Goal: Task Accomplishment & Management: Manage account settings

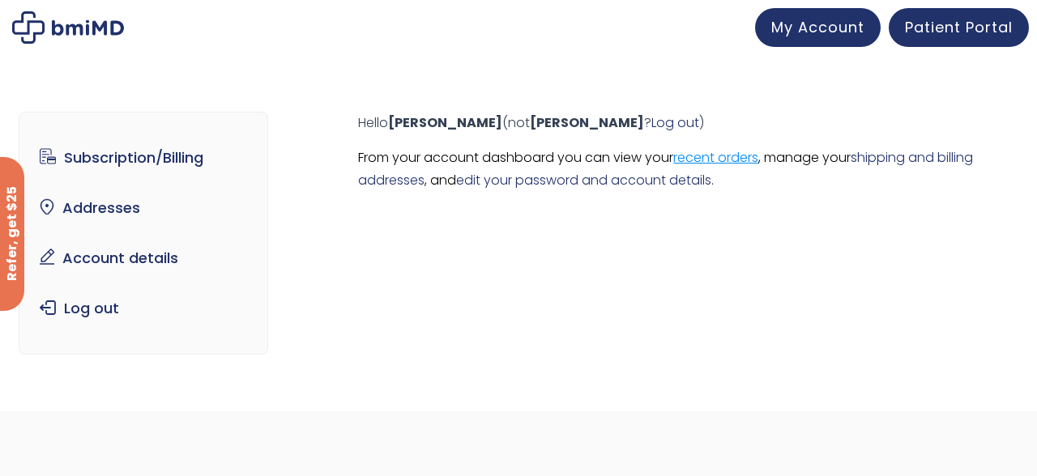
click at [735, 156] on link "recent orders" at bounding box center [715, 157] width 85 height 19
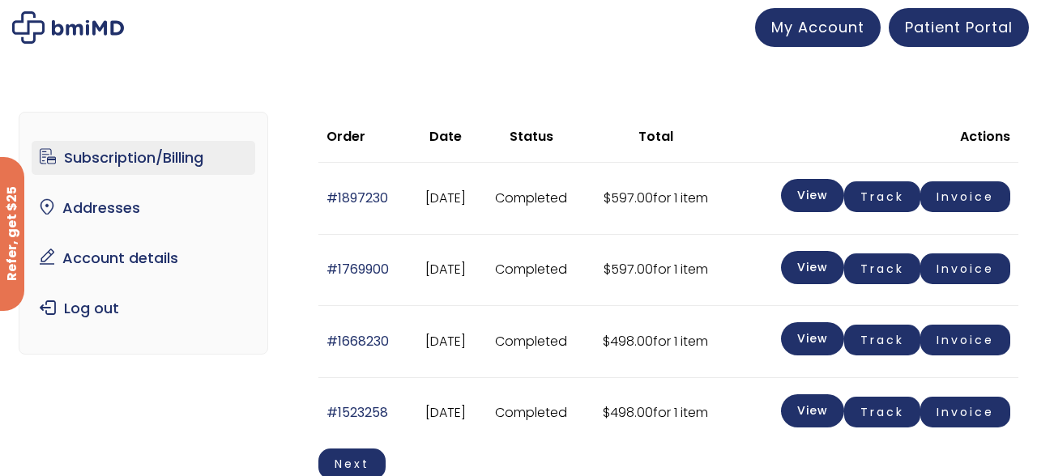
click at [144, 158] on link "Subscription/Billing" at bounding box center [144, 158] width 224 height 34
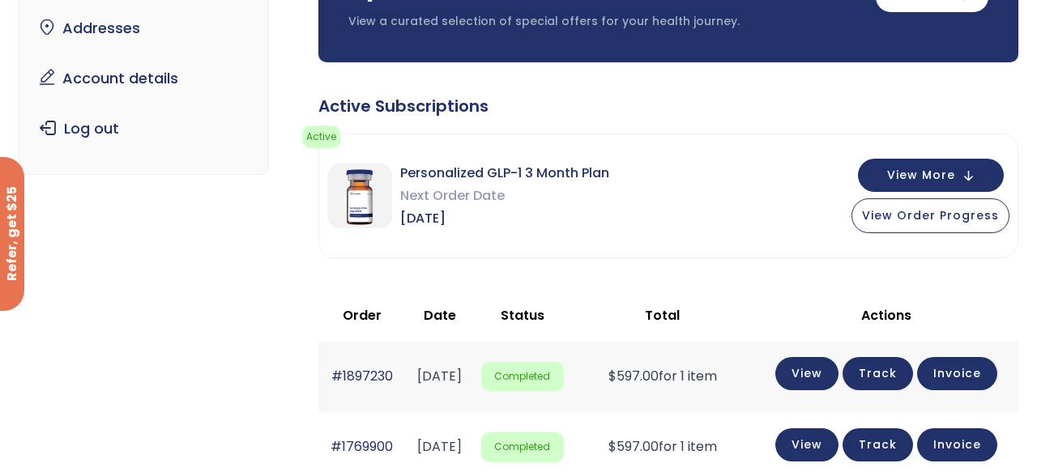
scroll to position [207, 0]
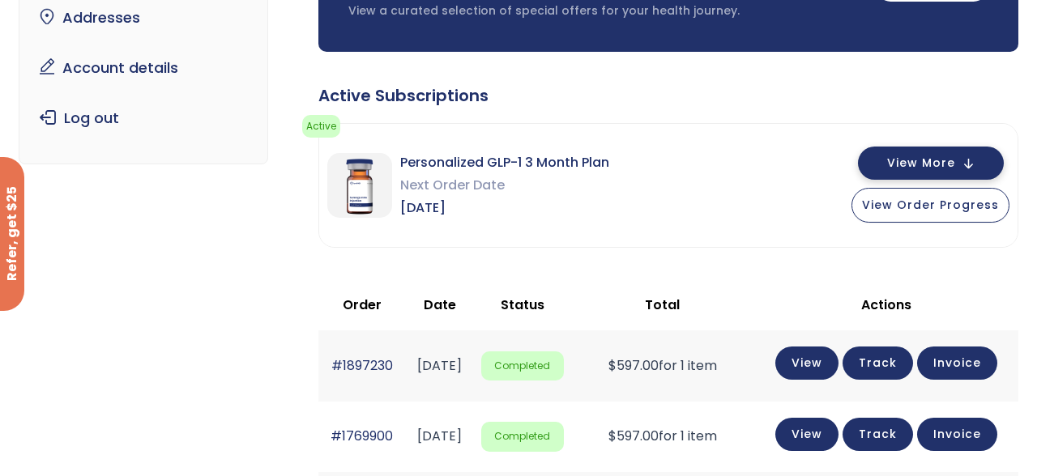
click at [969, 162] on button "View More" at bounding box center [931, 163] width 146 height 33
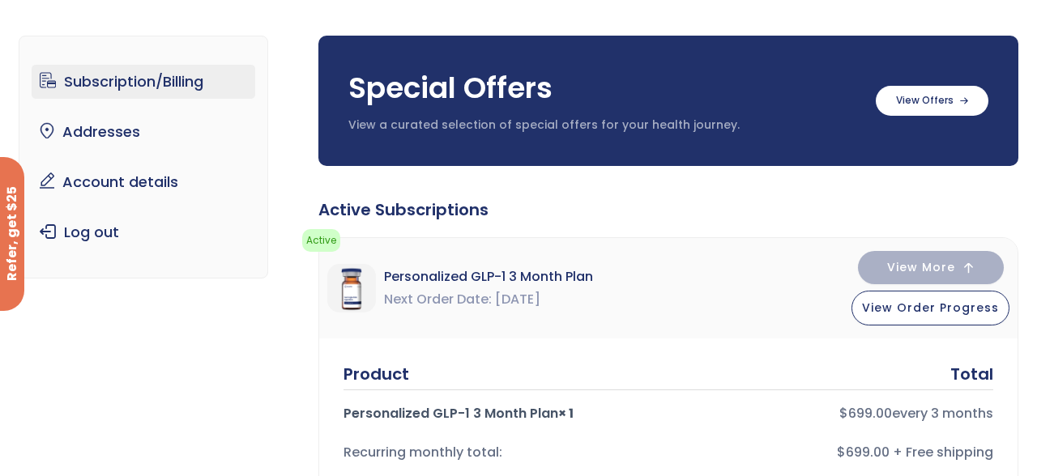
scroll to position [0, 0]
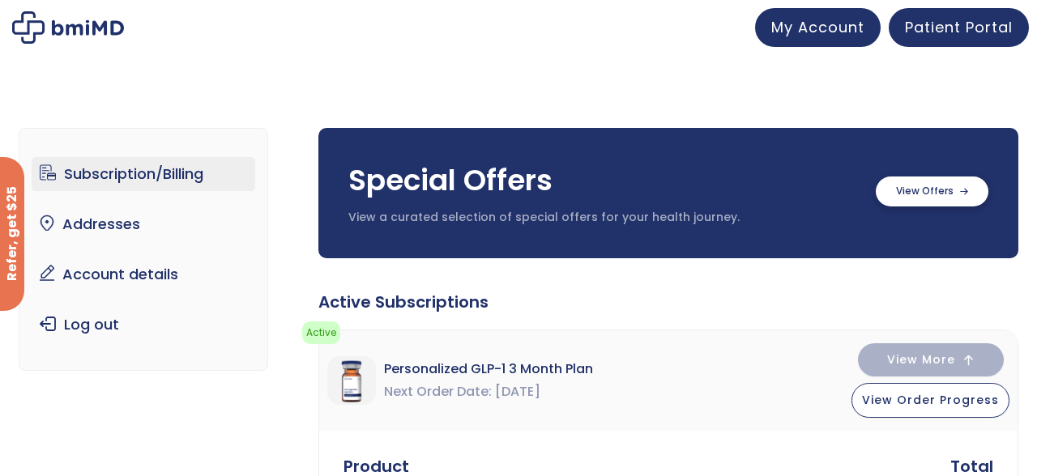
click at [911, 199] on label at bounding box center [931, 192] width 113 height 30
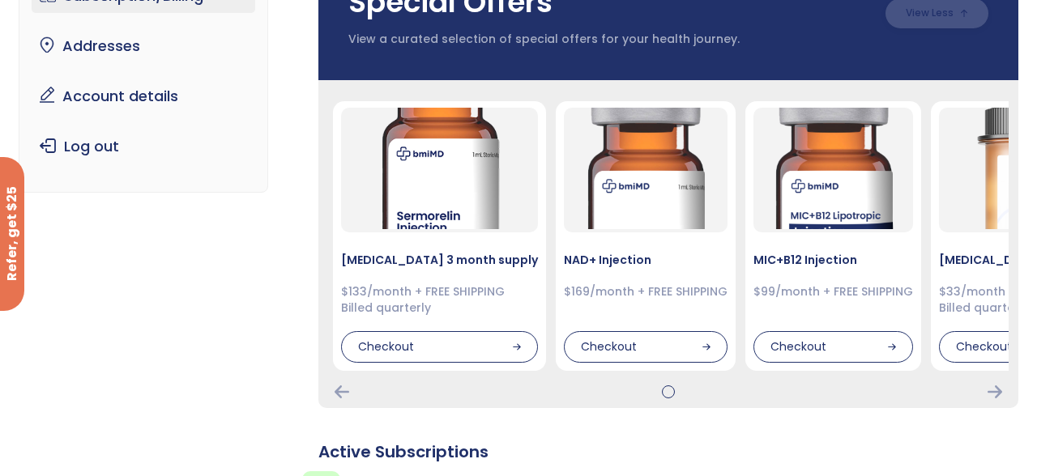
scroll to position [186, 0]
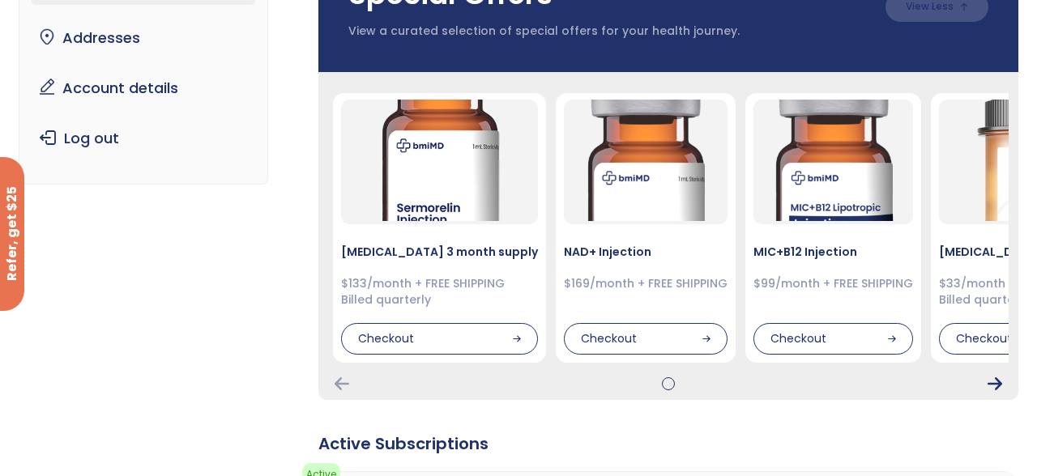
click at [996, 381] on icon "Next Card" at bounding box center [994, 383] width 15 height 13
click at [999, 383] on icon "Next Card" at bounding box center [994, 383] width 15 height 13
click at [999, 380] on icon "Next Card" at bounding box center [994, 383] width 15 height 13
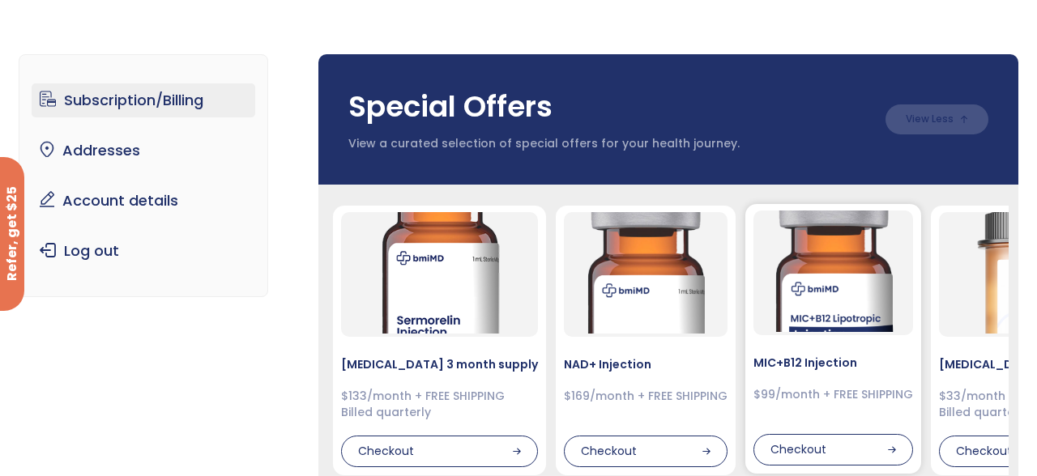
scroll to position [88, 0]
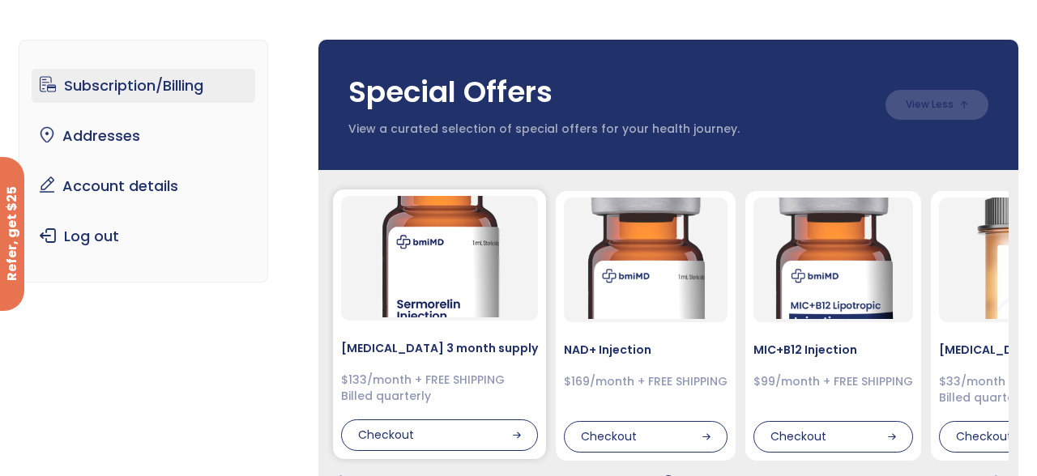
click at [416, 283] on img at bounding box center [439, 256] width 121 height 121
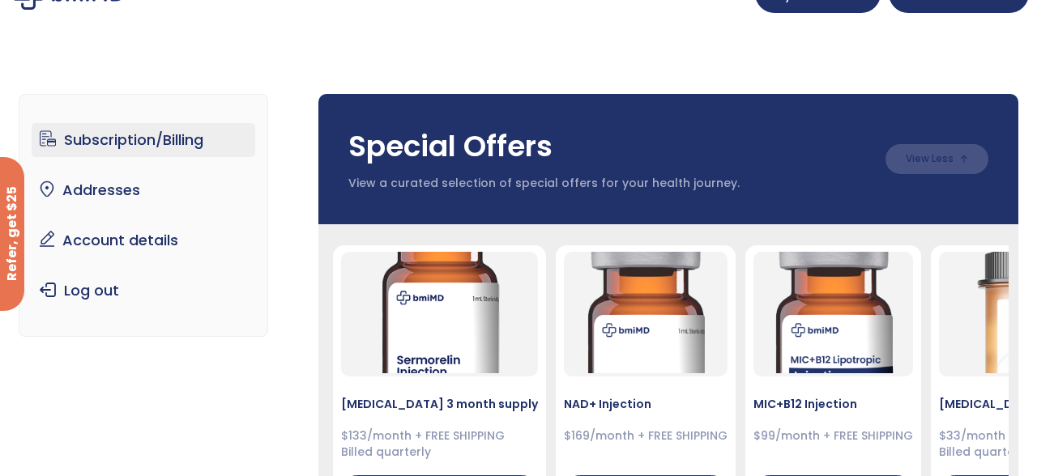
scroll to position [0, 0]
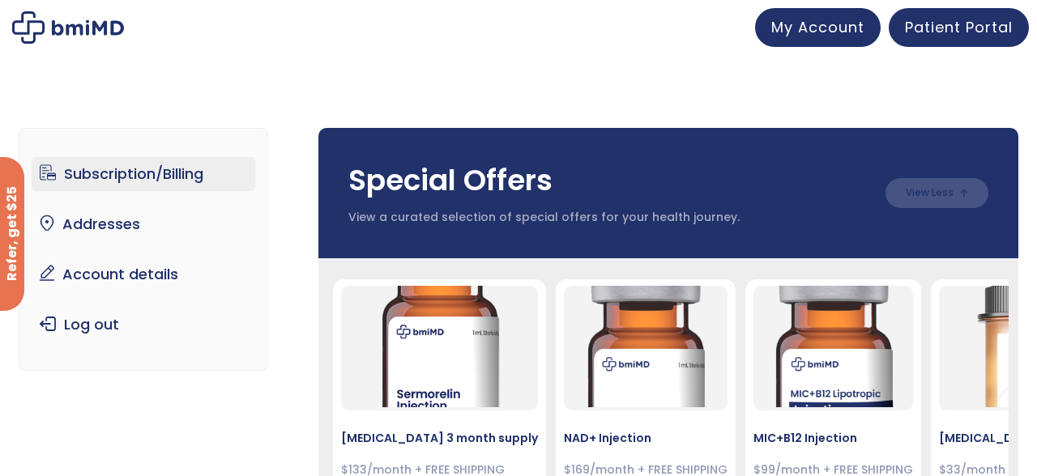
click at [94, 33] on img at bounding box center [68, 27] width 112 height 32
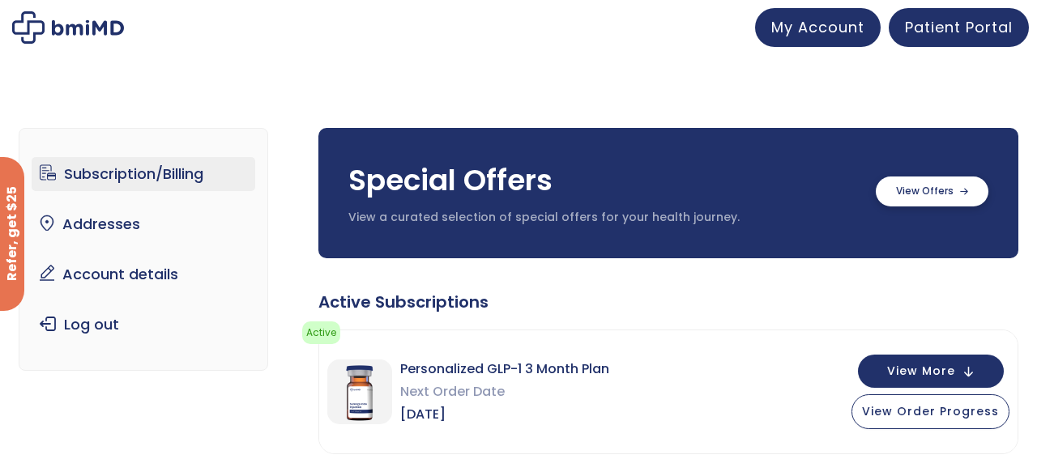
click at [921, 190] on label at bounding box center [931, 192] width 113 height 30
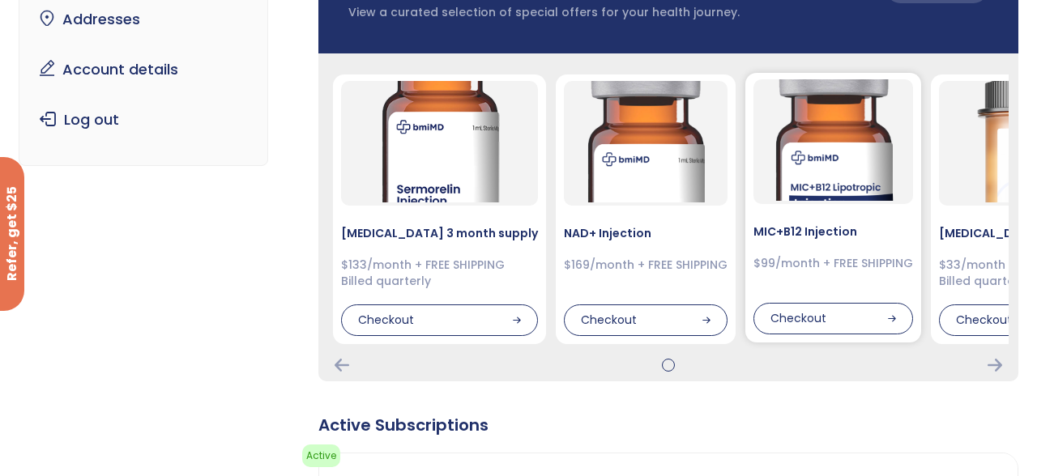
scroll to position [206, 0]
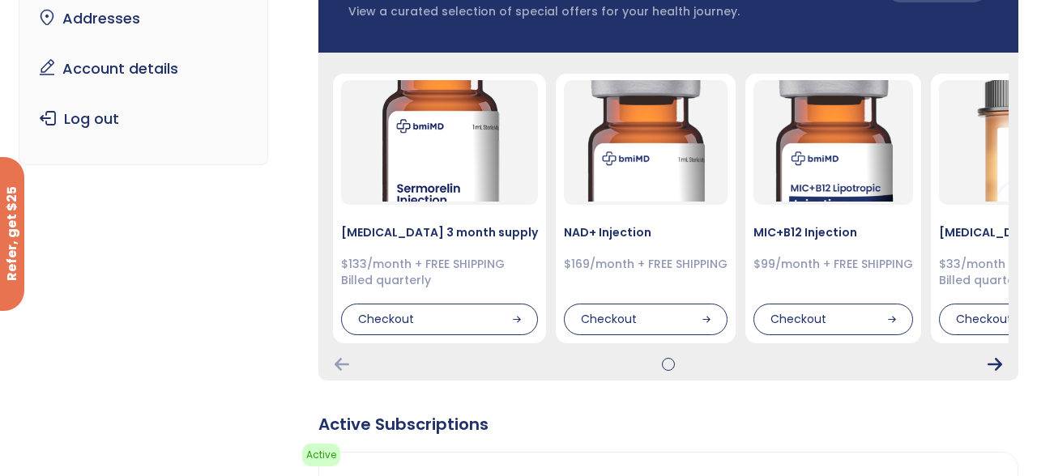
click at [996, 361] on icon "Next Card" at bounding box center [994, 364] width 15 height 13
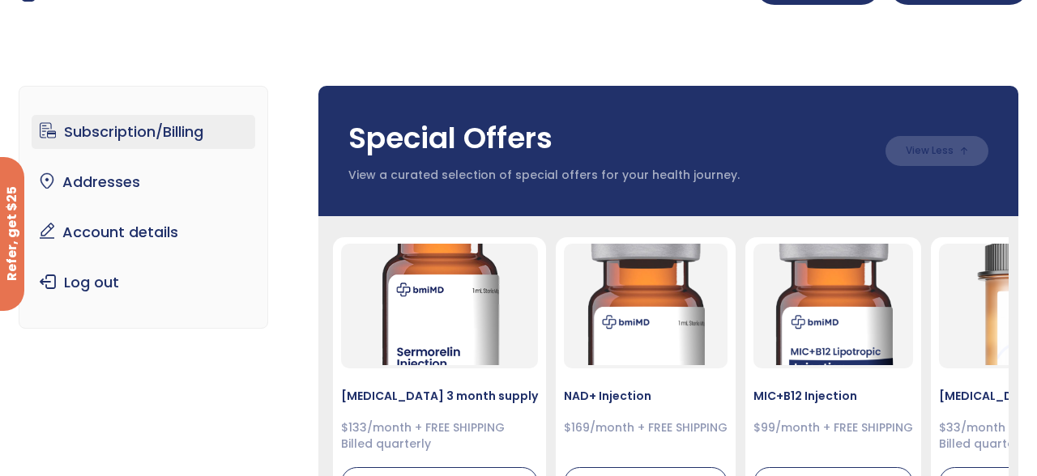
scroll to position [0, 0]
